Goal: Information Seeking & Learning: Understand process/instructions

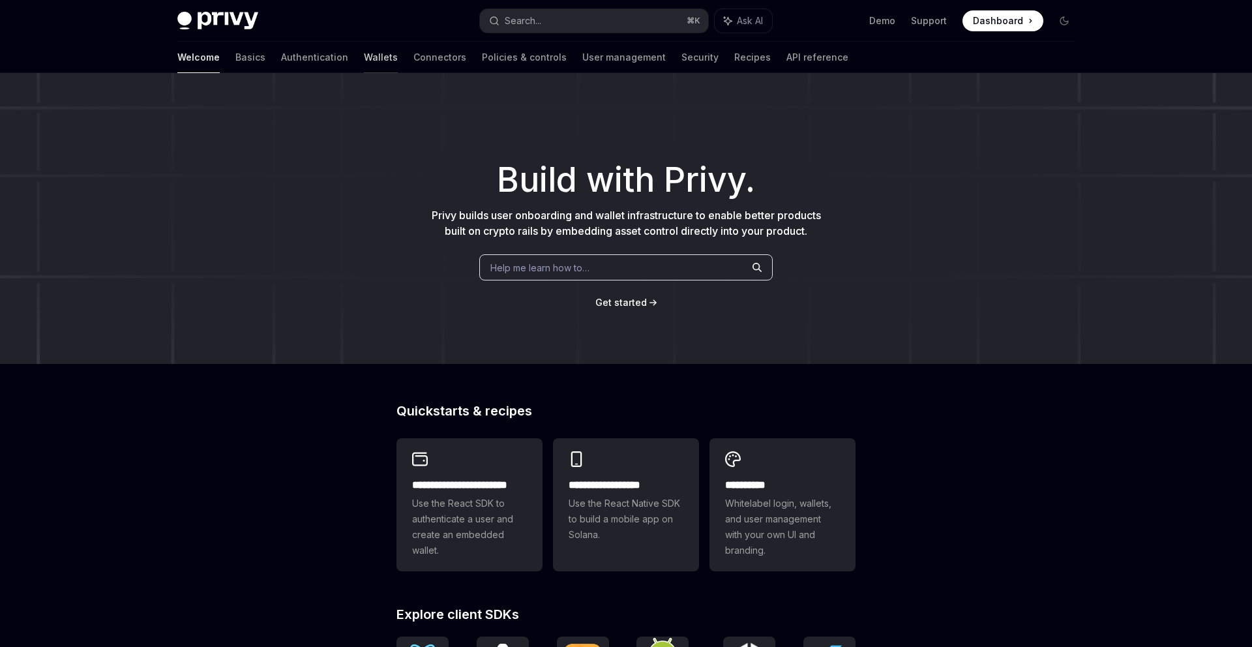
click at [364, 60] on link "Wallets" at bounding box center [381, 57] width 34 height 31
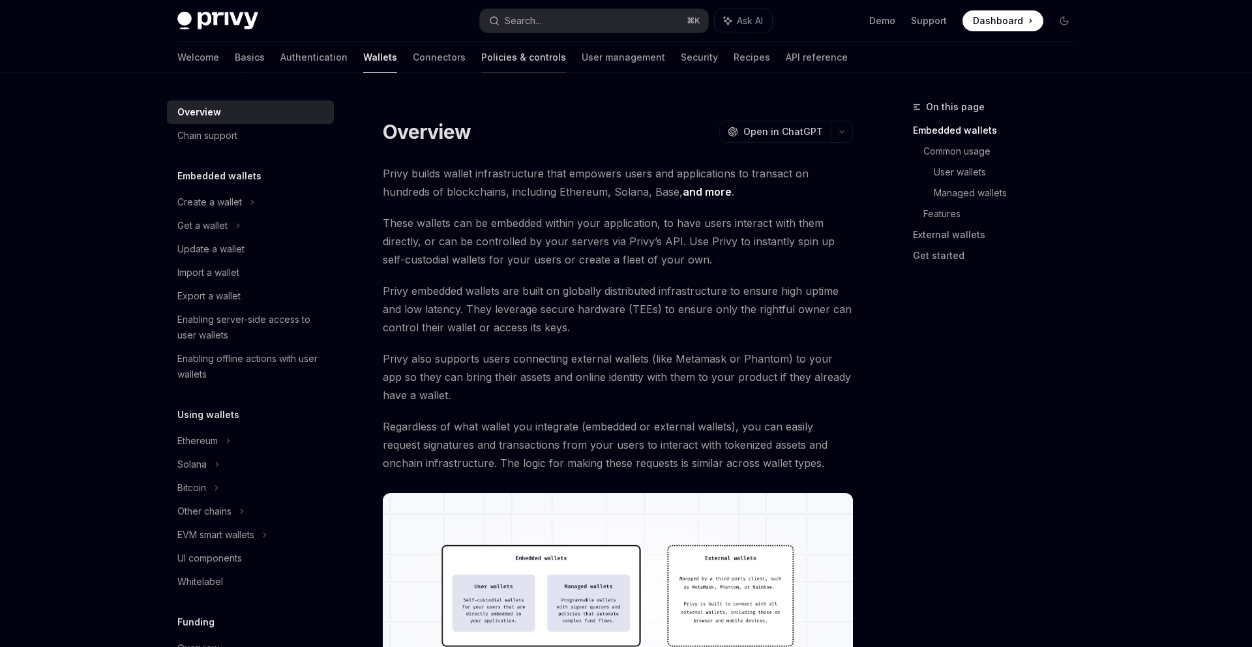
click at [481, 56] on link "Policies & controls" at bounding box center [523, 57] width 85 height 31
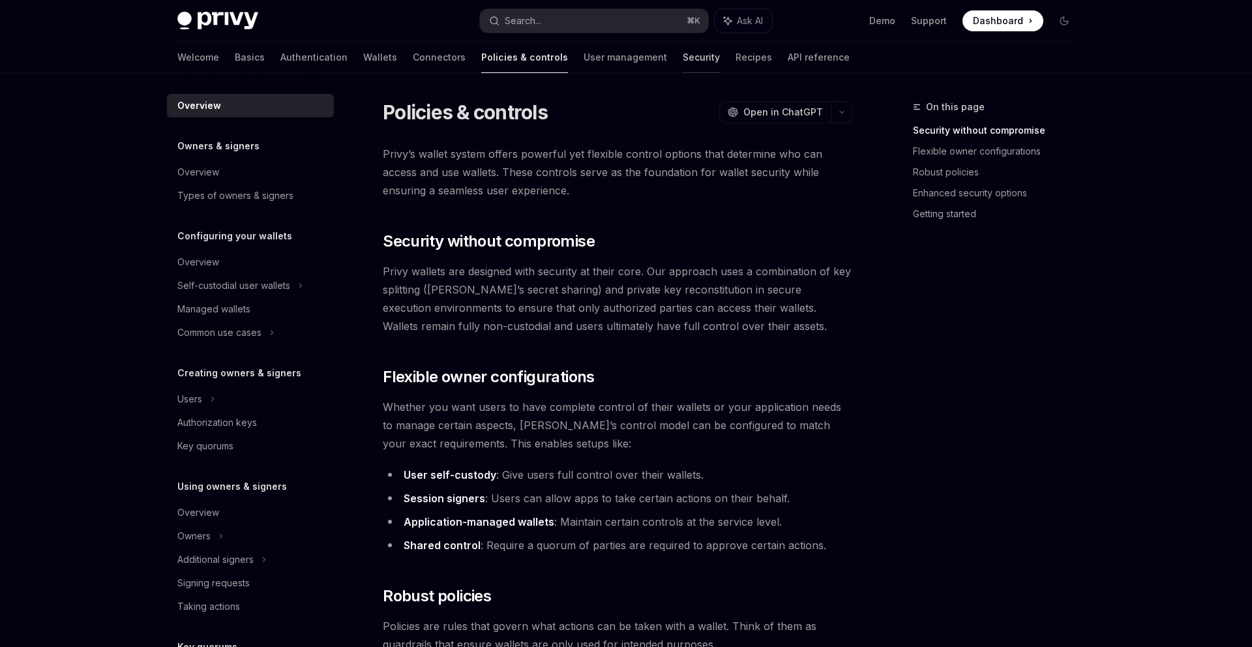
click at [683, 54] on link "Security" at bounding box center [701, 57] width 37 height 31
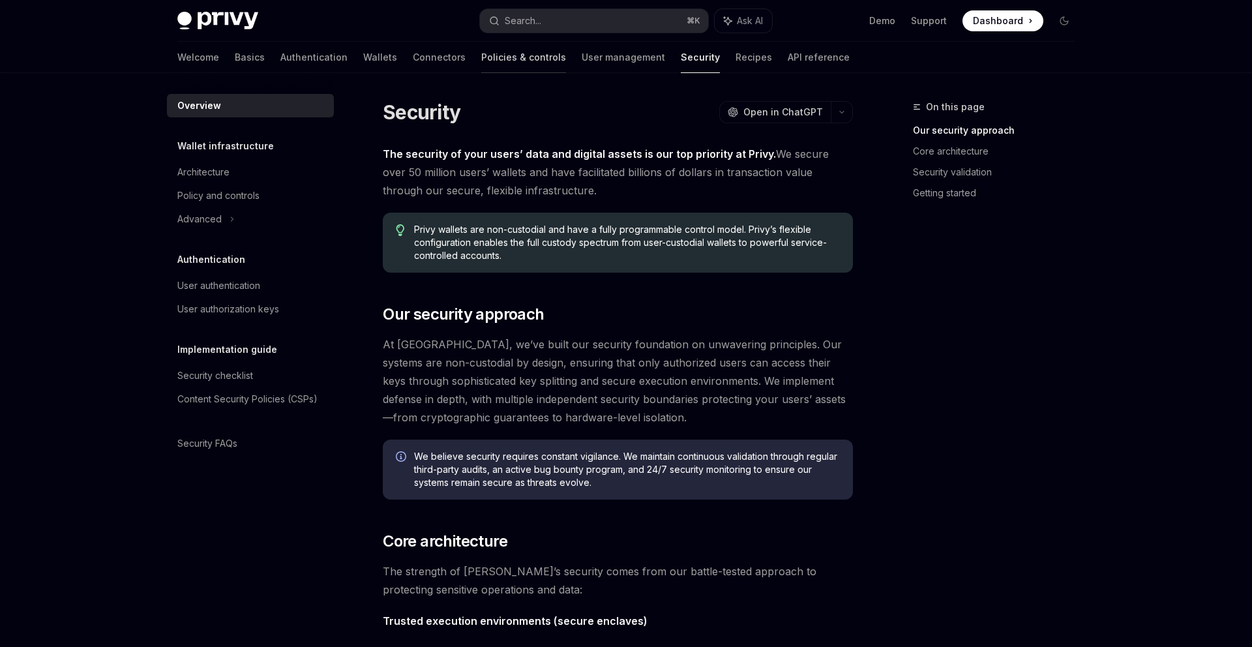
click at [481, 59] on link "Policies & controls" at bounding box center [523, 57] width 85 height 31
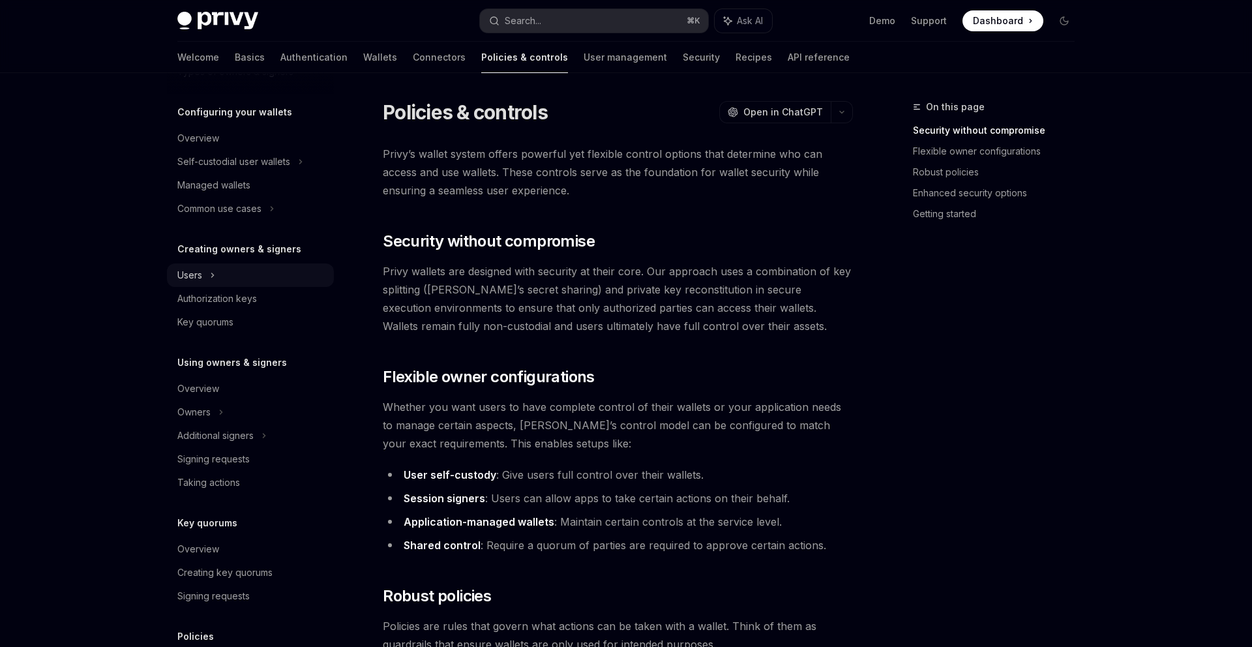
scroll to position [141, 0]
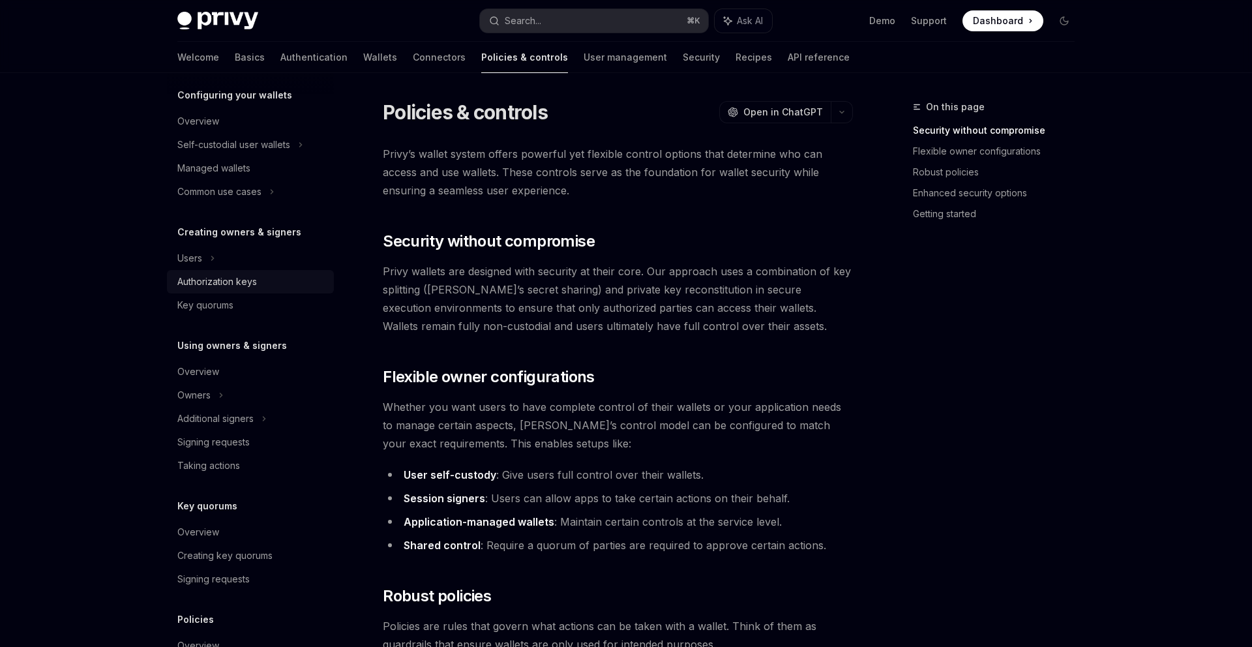
click at [281, 276] on div "Authorization keys" at bounding box center [251, 282] width 149 height 16
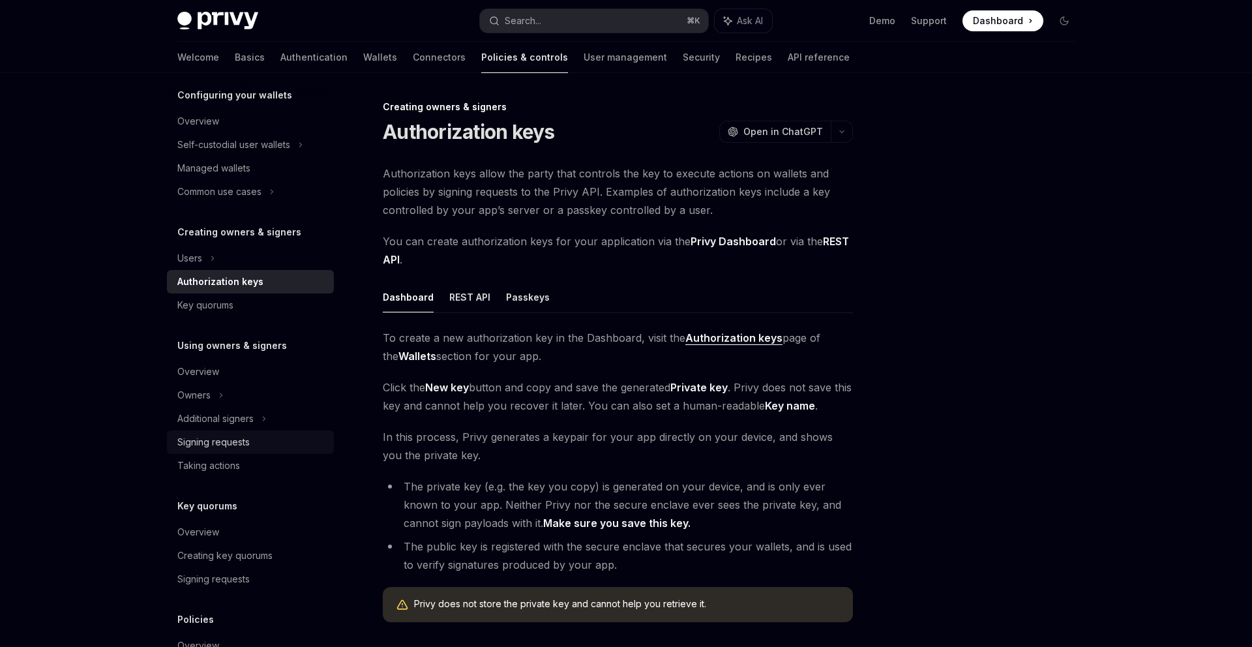
click at [248, 447] on div "Signing requests" at bounding box center [213, 442] width 72 height 16
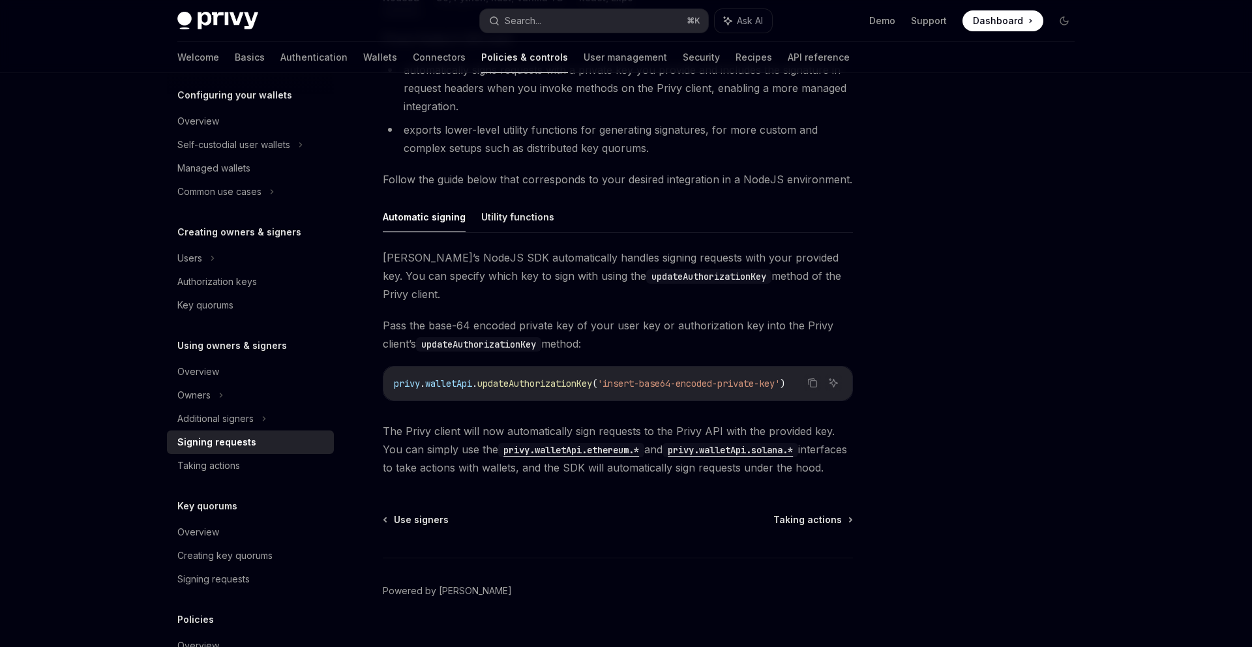
scroll to position [290, 0]
click at [813, 376] on icon "Copy the contents from the code block" at bounding box center [812, 381] width 10 height 10
click at [816, 379] on icon "Copy the contents from the code block" at bounding box center [813, 382] width 7 height 7
click at [522, 209] on button "Utility functions" at bounding box center [517, 215] width 73 height 31
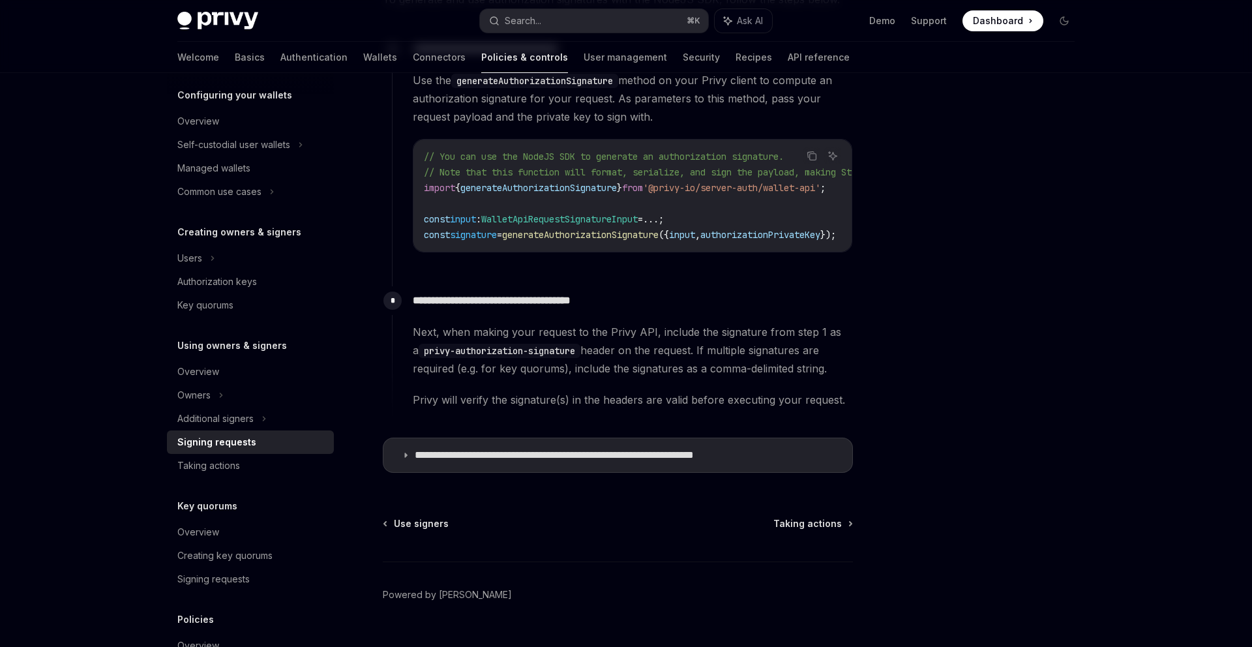
scroll to position [658, 0]
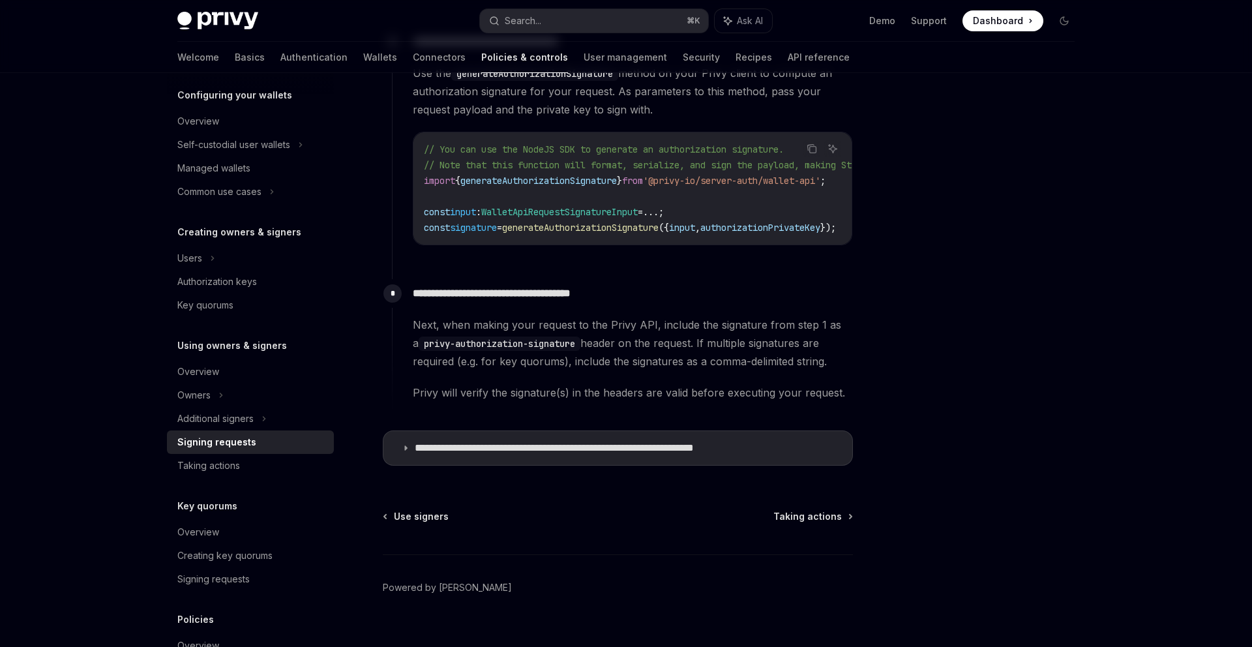
click at [441, 408] on div "**********" at bounding box center [622, 347] width 461 height 136
type textarea "*"
